Goal: Transaction & Acquisition: Purchase product/service

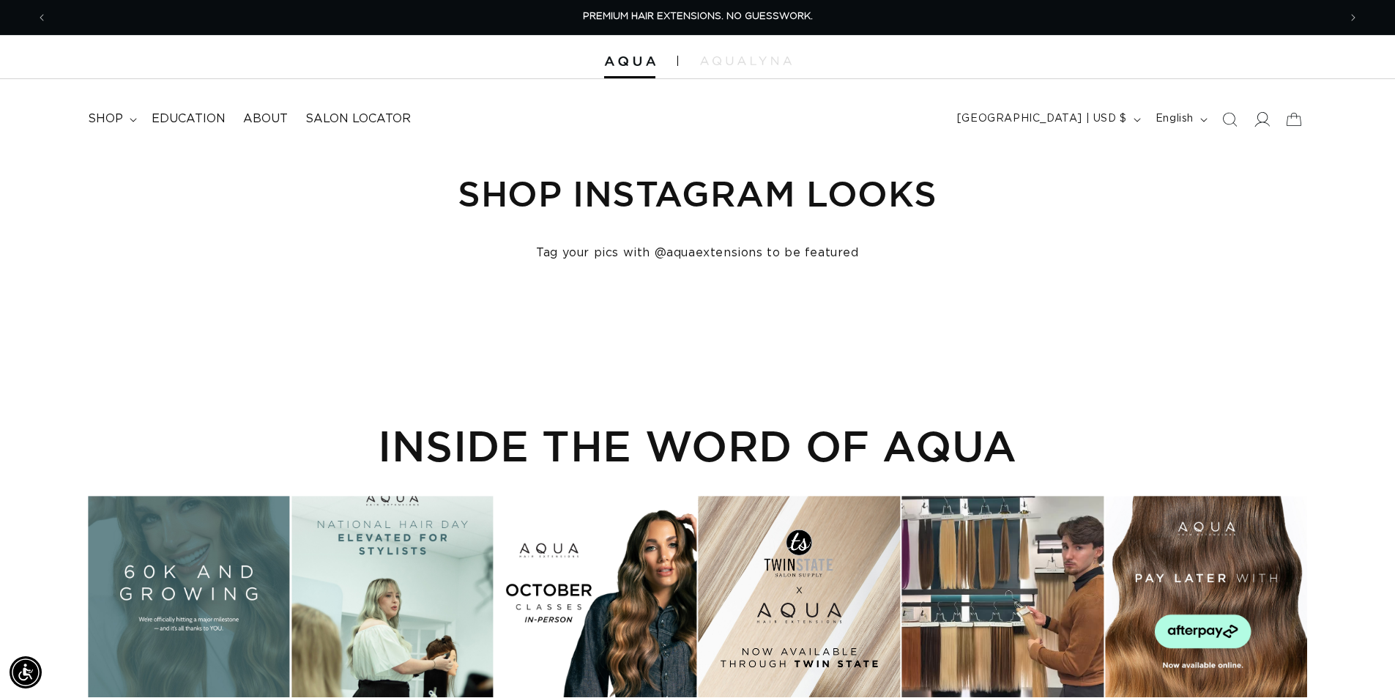
click at [1264, 120] on icon at bounding box center [1261, 118] width 15 height 15
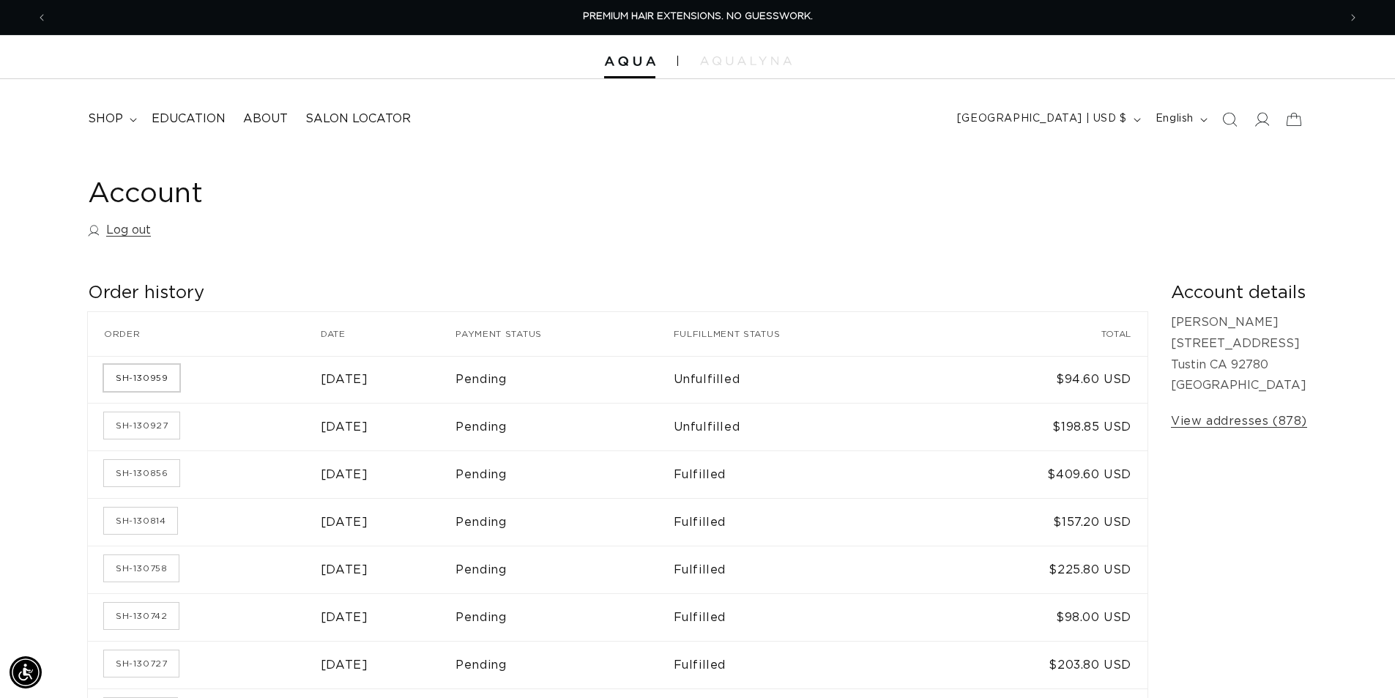
click at [127, 376] on link "SH-130959" at bounding box center [141, 378] width 75 height 26
click at [153, 426] on link "SH-130927" at bounding box center [141, 425] width 75 height 26
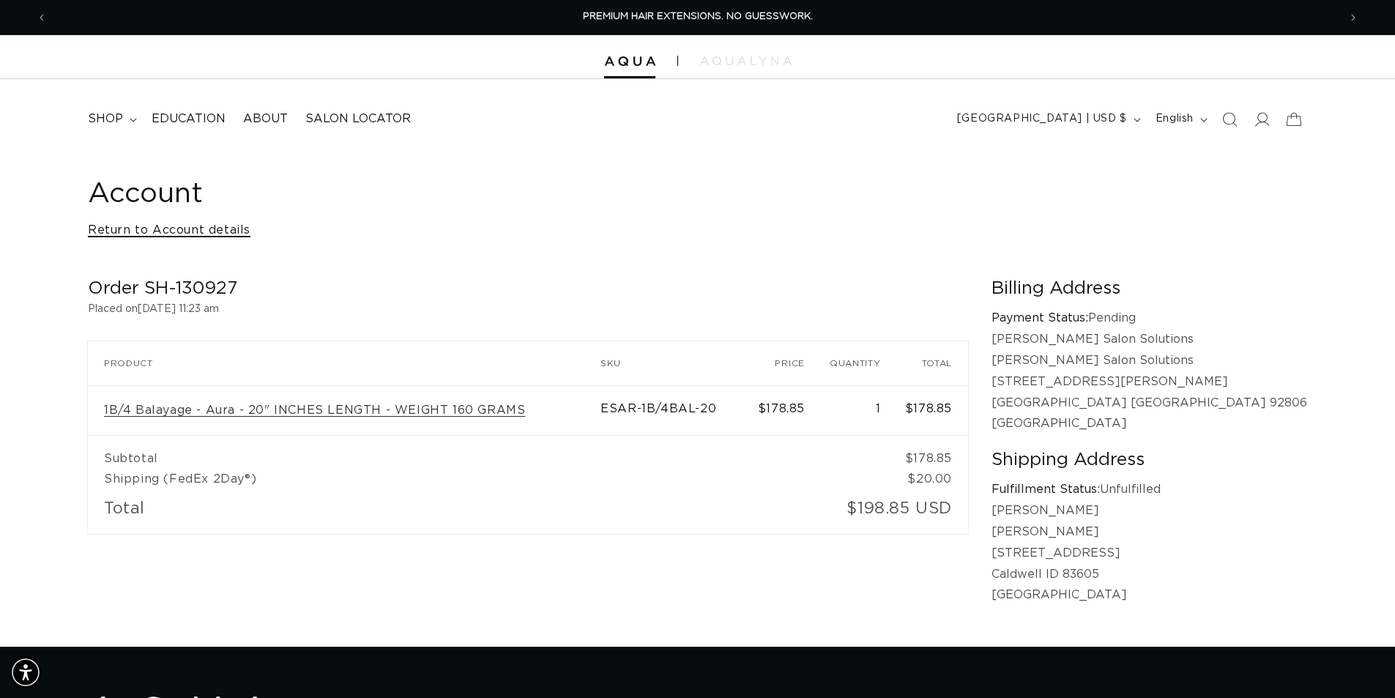
click at [191, 232] on link "Return to Account details" at bounding box center [169, 230] width 163 height 21
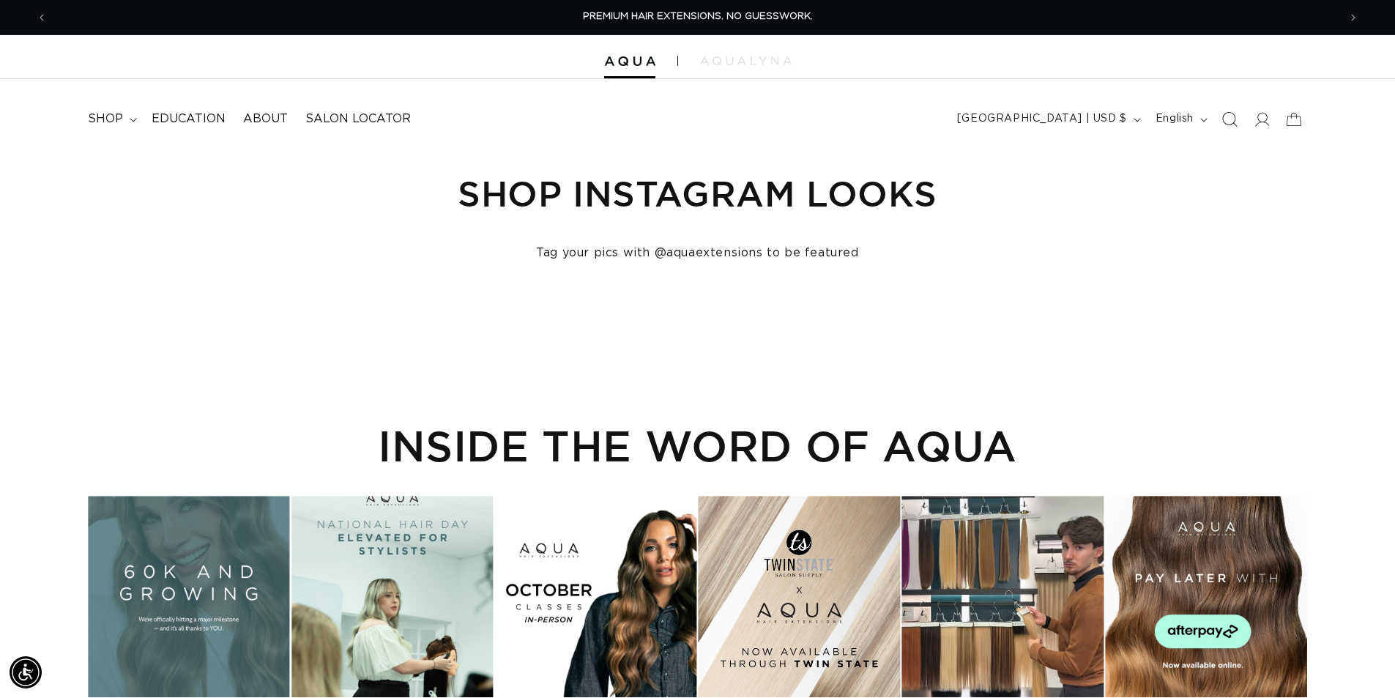
click at [1233, 117] on icon "Search" at bounding box center [1229, 118] width 15 height 15
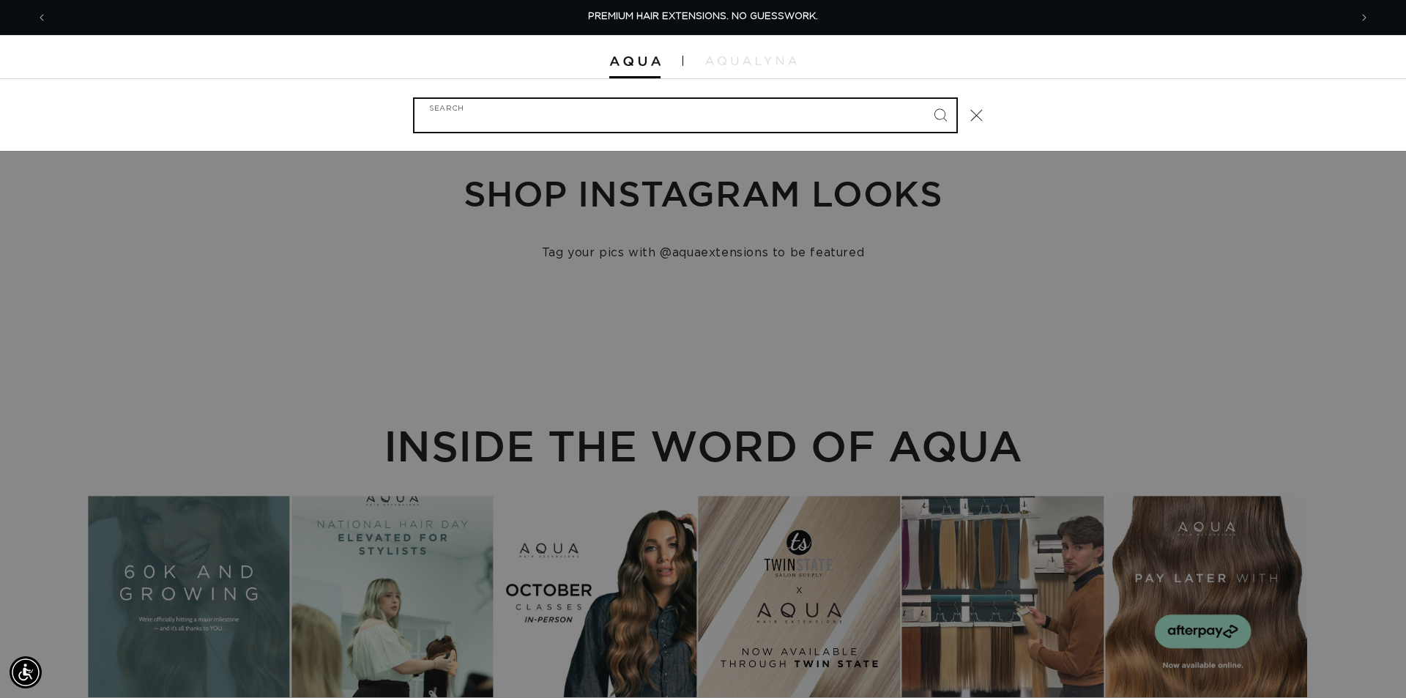
paste input "14" FUSION #24"
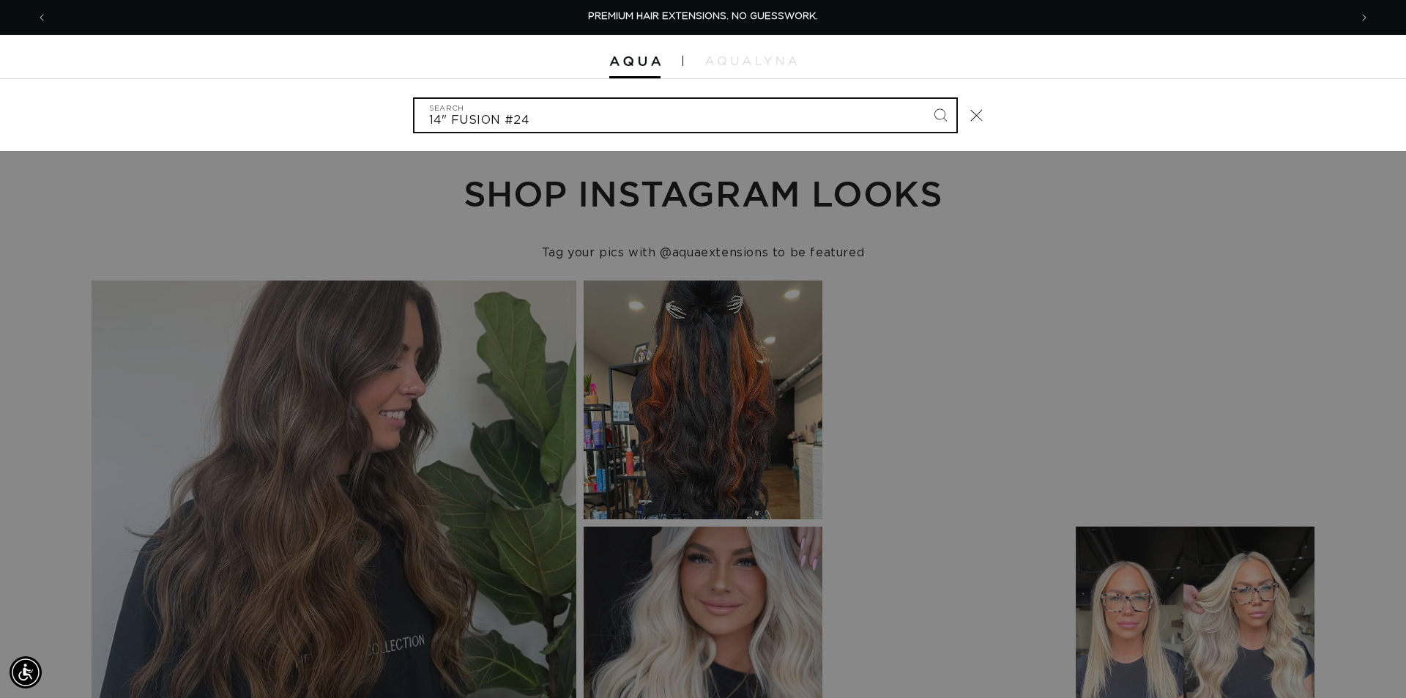
type input "14" FUSION #24"
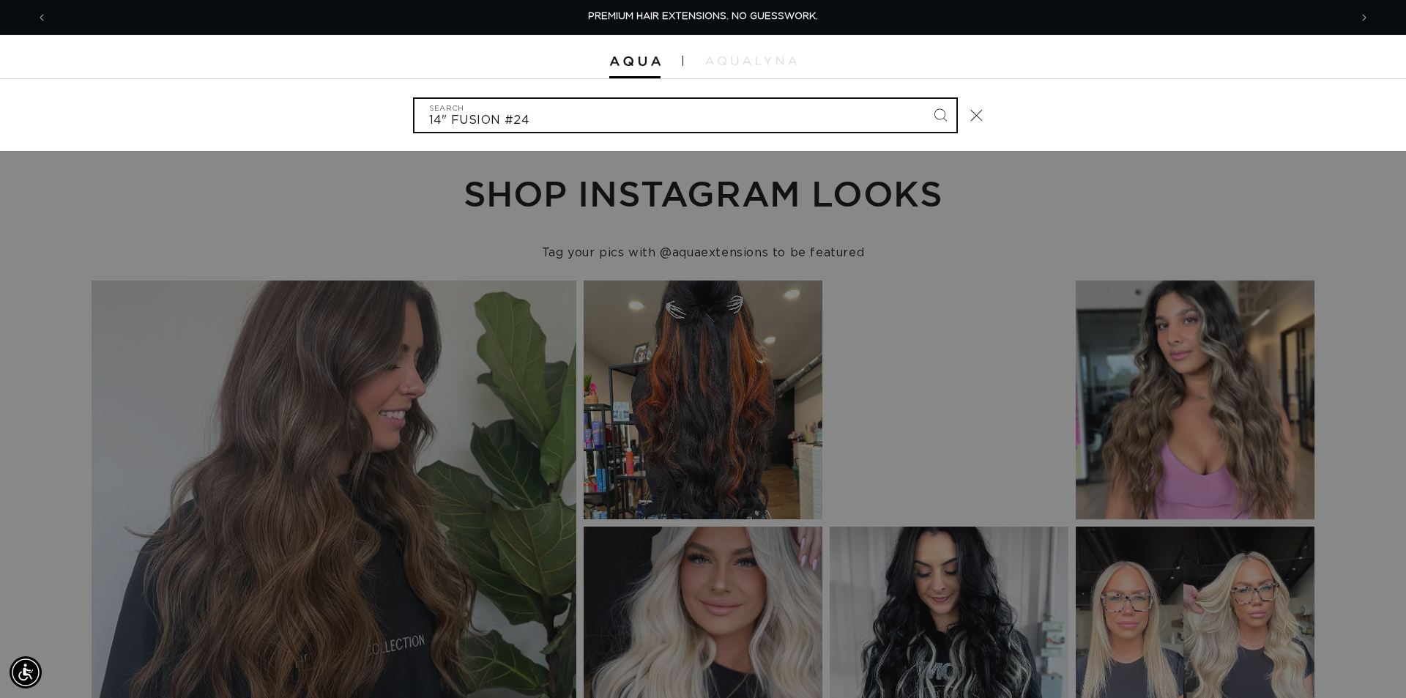
click at [924, 99] on button "Search" at bounding box center [940, 115] width 32 height 32
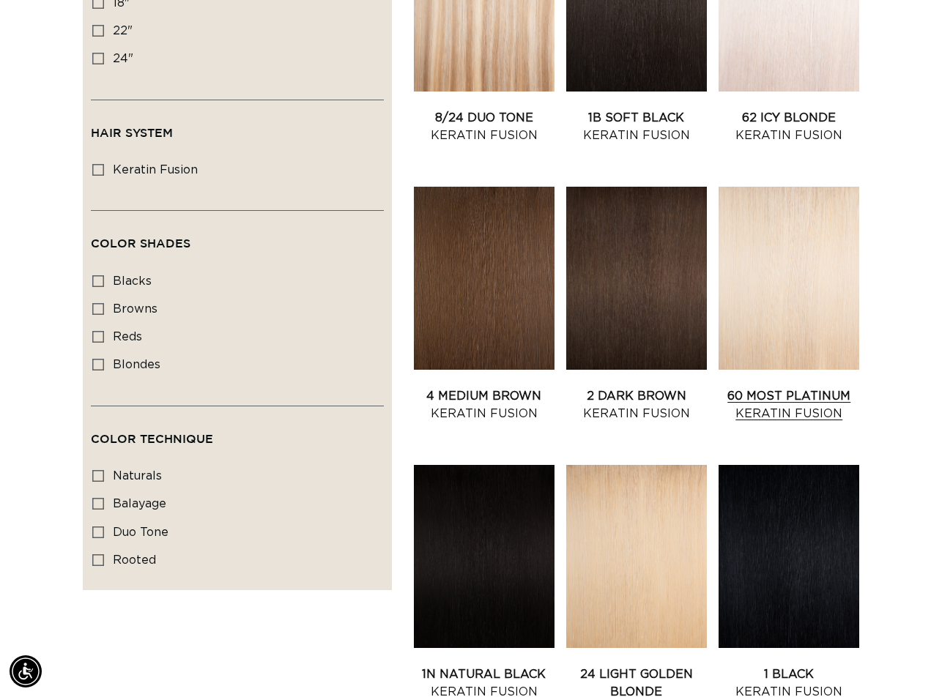
scroll to position [513, 0]
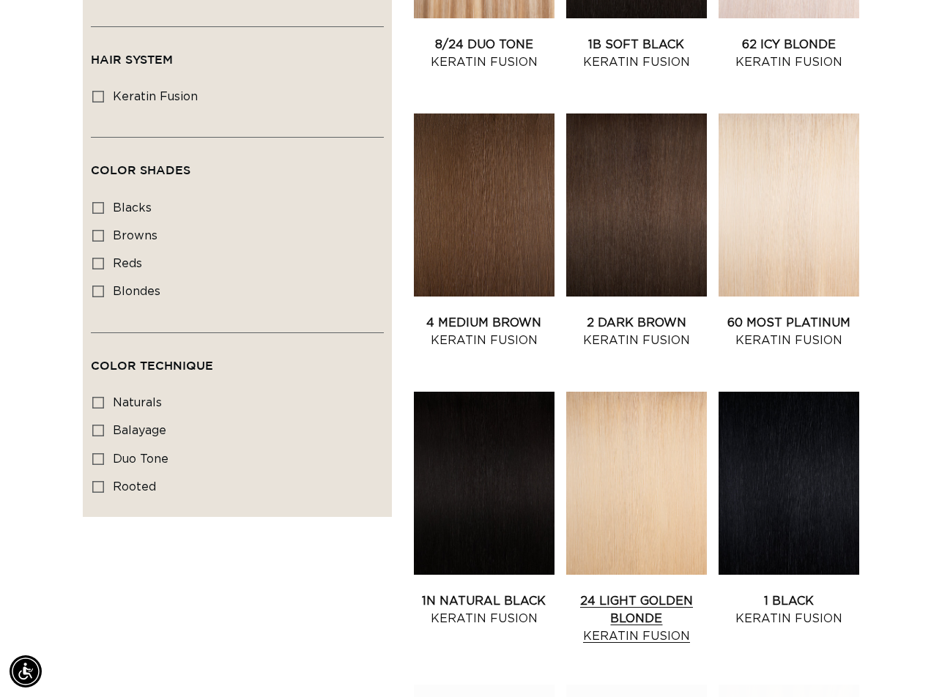
click at [666, 592] on link "24 Light Golden Blonde Keratin Fusion" at bounding box center [636, 618] width 141 height 53
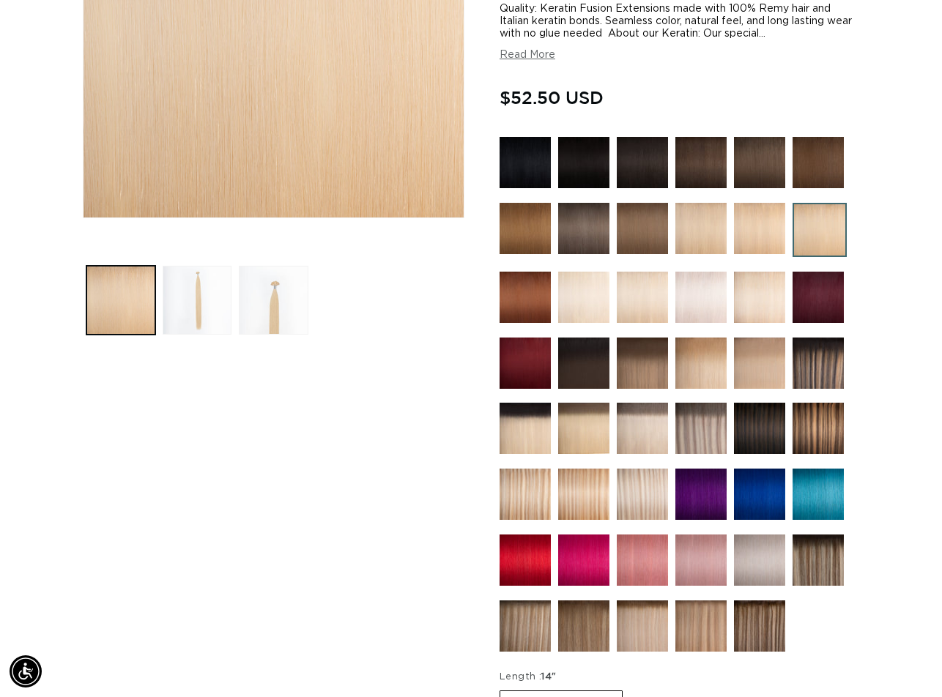
scroll to position [659, 0]
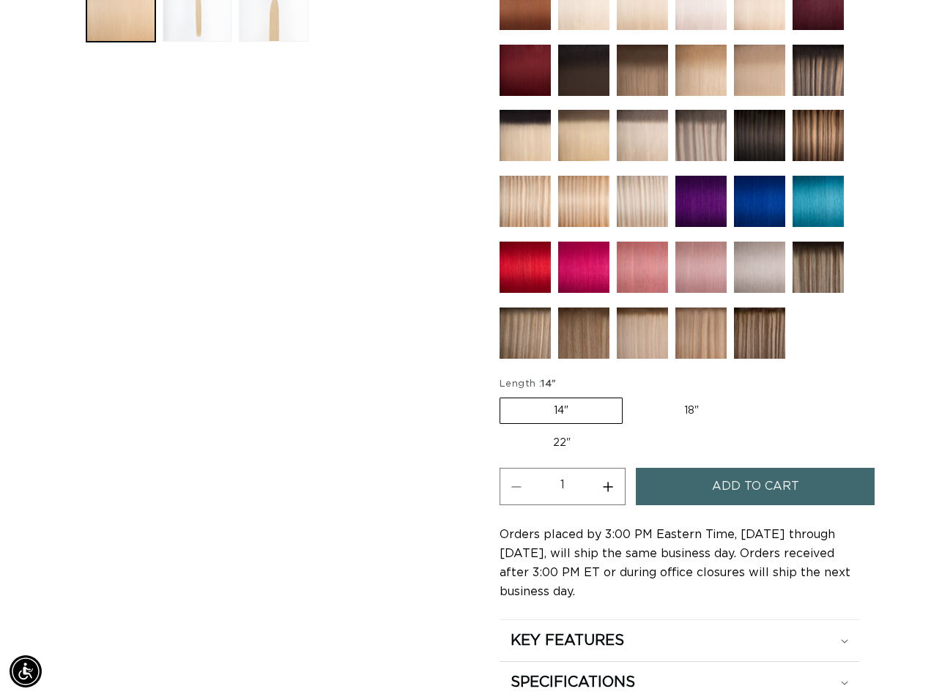
click at [609, 482] on button "Increase quantity for 24 Light Golden Blonde - Keratin Fusion" at bounding box center [608, 486] width 33 height 37
type input "2"
click at [705, 484] on button "Add to cart" at bounding box center [755, 486] width 239 height 37
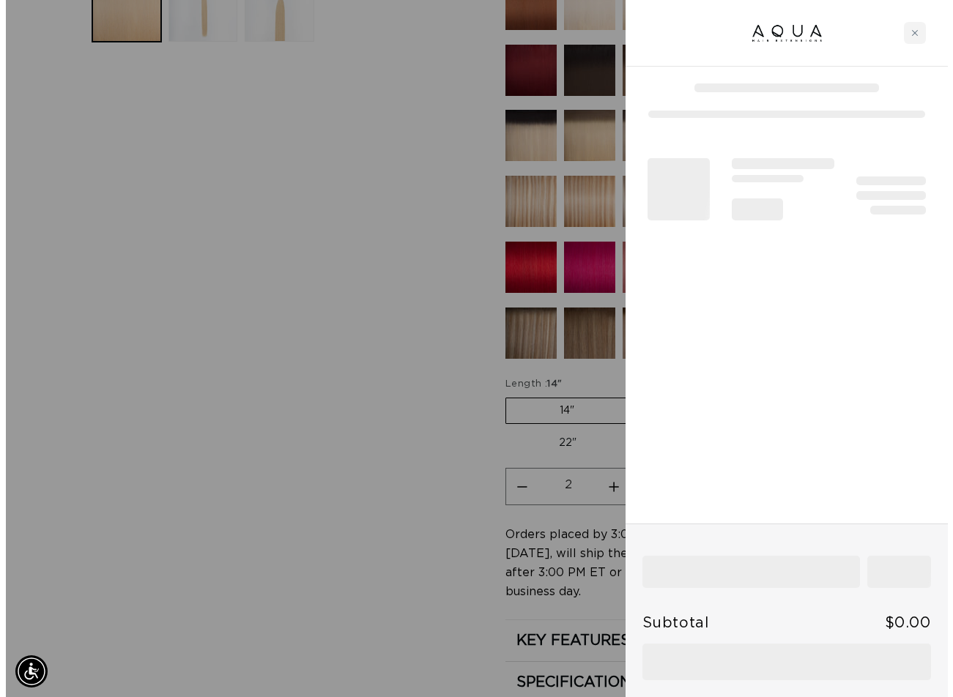
scroll to position [665, 0]
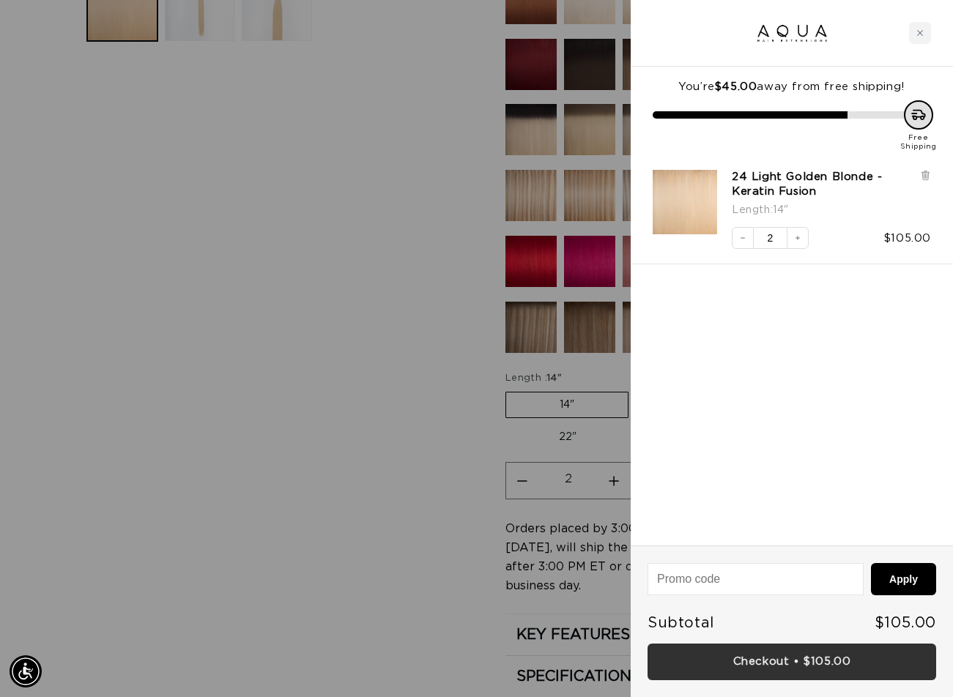
click at [743, 663] on link "Checkout • $105.00" at bounding box center [791, 662] width 289 height 37
